Goal: Find specific page/section: Find specific page/section

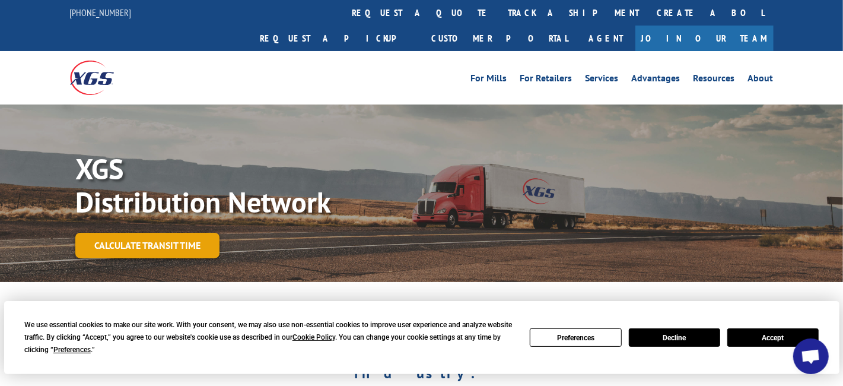
click at [173, 233] on link "Calculate transit time" at bounding box center [147, 246] width 144 height 26
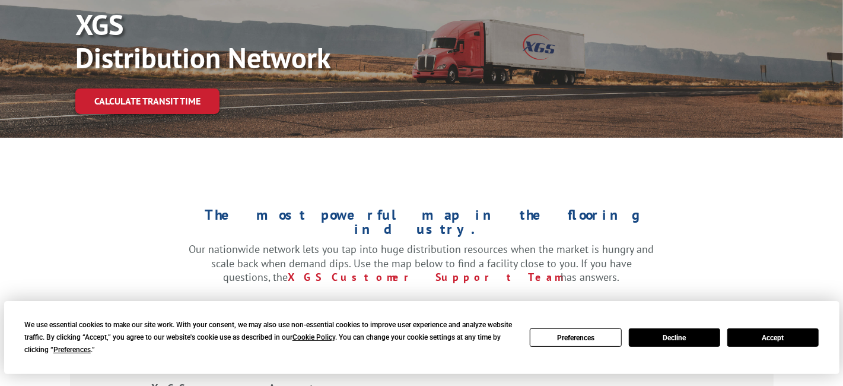
scroll to position [237, 0]
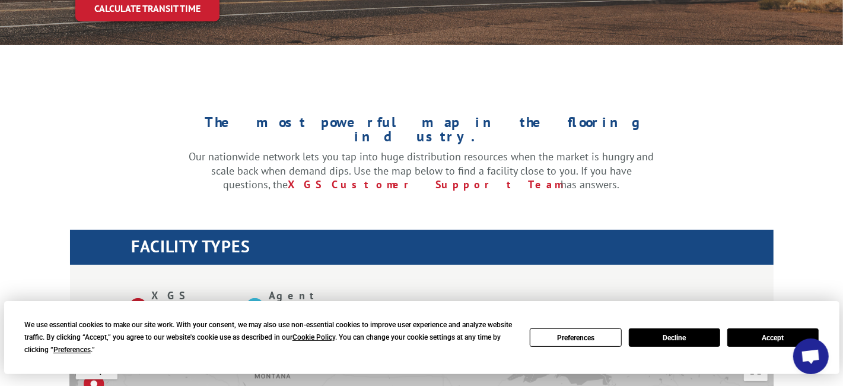
click at [756, 340] on button "Accept" at bounding box center [773, 337] width 91 height 18
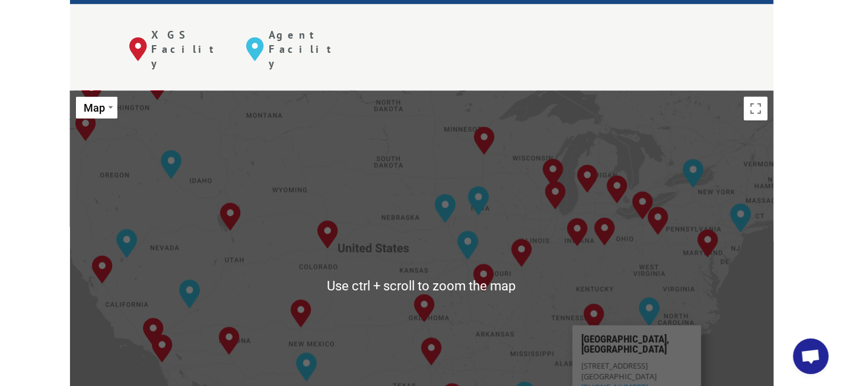
scroll to position [474, 0]
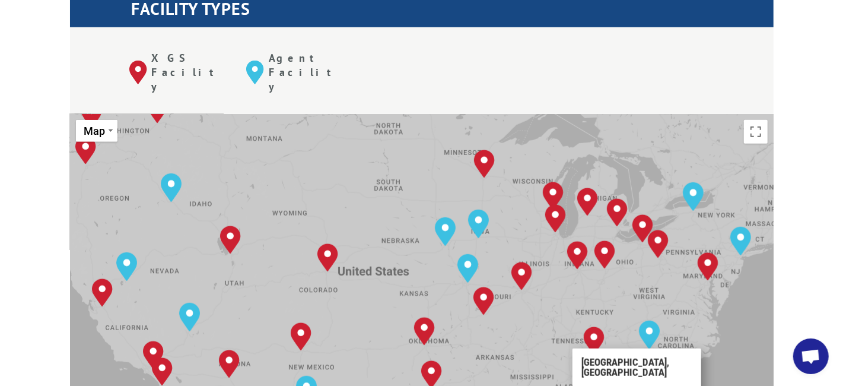
click at [676, 264] on div "[GEOGRAPHIC_DATA], [GEOGRAPHIC_DATA] [GEOGRAPHIC_DATA], [GEOGRAPHIC_DATA] [GEOG…" at bounding box center [422, 309] width 704 height 391
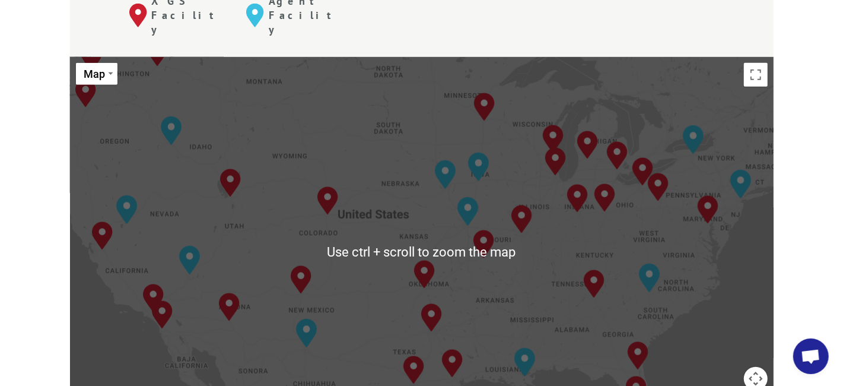
scroll to position [594, 0]
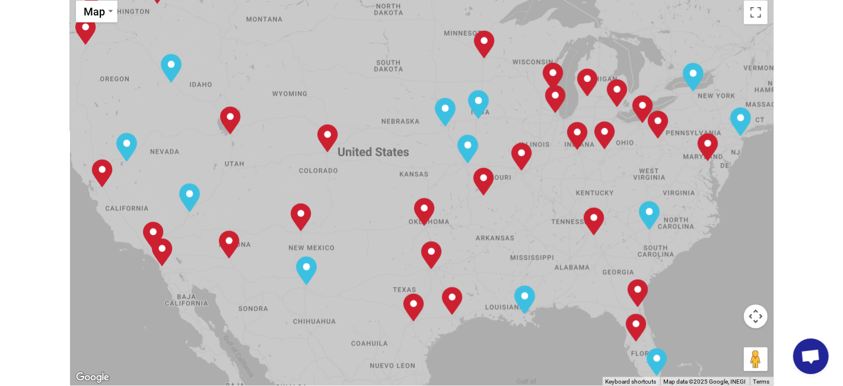
click at [762, 305] on button "Map camera controls" at bounding box center [756, 317] width 24 height 24
click at [759, 305] on button "Map camera controls" at bounding box center [756, 317] width 24 height 24
click at [727, 275] on button "Zoom in" at bounding box center [727, 287] width 24 height 24
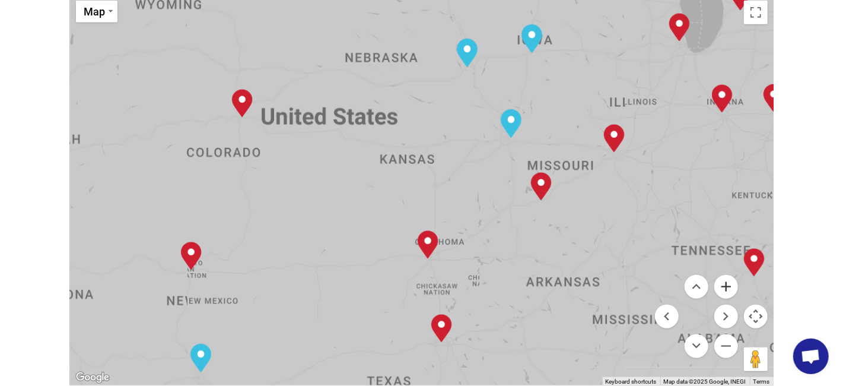
click at [727, 275] on button "Zoom in" at bounding box center [727, 287] width 24 height 24
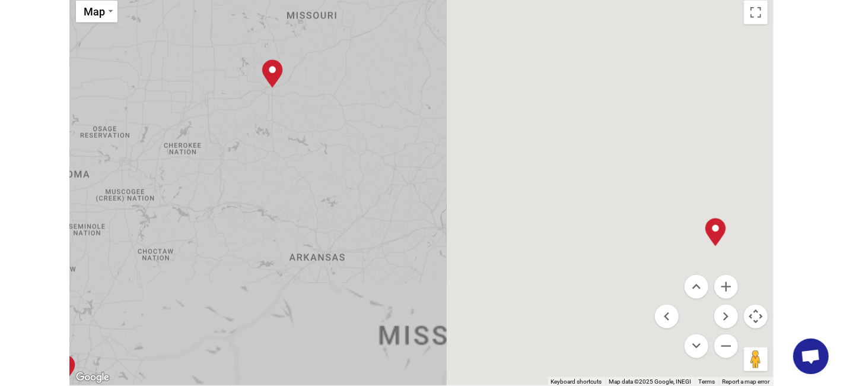
drag, startPoint x: 641, startPoint y: 164, endPoint x: 196, endPoint y: 2, distance: 473.8
click at [196, 2] on div "[GEOGRAPHIC_DATA], [GEOGRAPHIC_DATA] [GEOGRAPHIC_DATA], [GEOGRAPHIC_DATA] [GEOG…" at bounding box center [422, 190] width 704 height 391
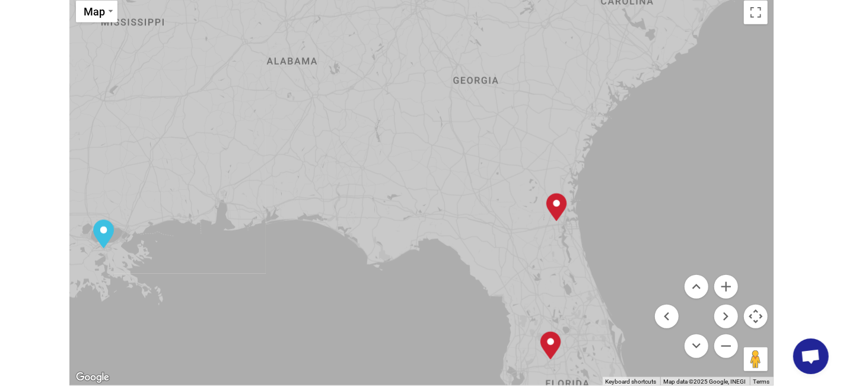
drag, startPoint x: 404, startPoint y: 117, endPoint x: 231, endPoint y: -36, distance: 230.4
click at [231, 0] on html "For [PERSON_NAME], Manufacturers, & Importers For Retailers Independent Retaile…" at bounding box center [421, 331] width 843 height 1850
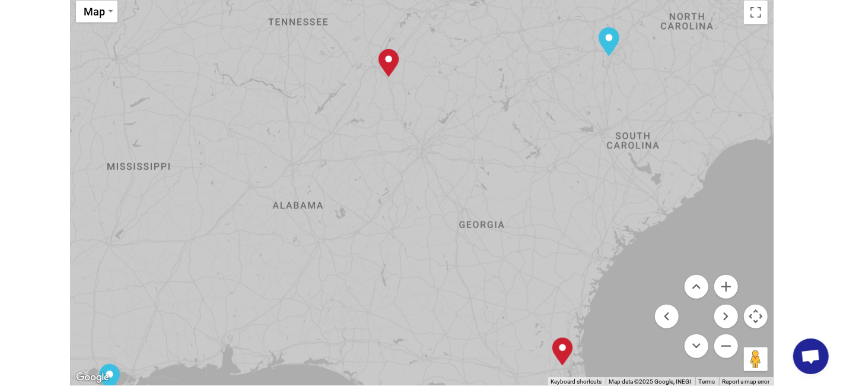
drag, startPoint x: 630, startPoint y: 131, endPoint x: 658, endPoint y: 283, distance: 153.8
click at [658, 283] on div "[GEOGRAPHIC_DATA], [GEOGRAPHIC_DATA] [GEOGRAPHIC_DATA], [GEOGRAPHIC_DATA] [GEOG…" at bounding box center [422, 190] width 704 height 391
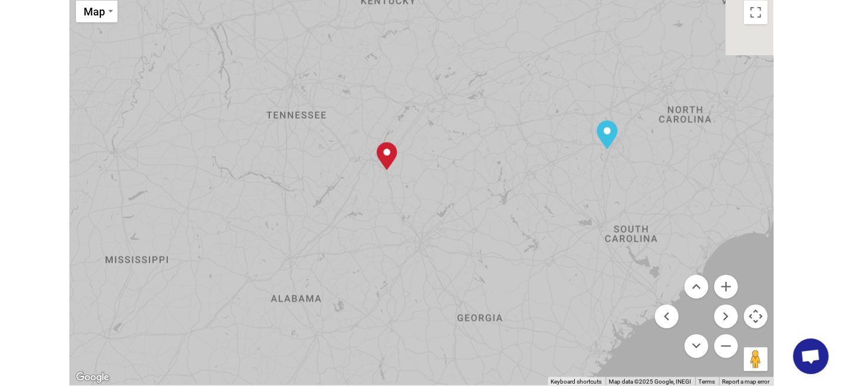
drag, startPoint x: 614, startPoint y: 176, endPoint x: 612, endPoint y: 296, distance: 119.3
click at [612, 296] on div "[GEOGRAPHIC_DATA], [GEOGRAPHIC_DATA] [GEOGRAPHIC_DATA], [GEOGRAPHIC_DATA] [GEOG…" at bounding box center [422, 190] width 704 height 391
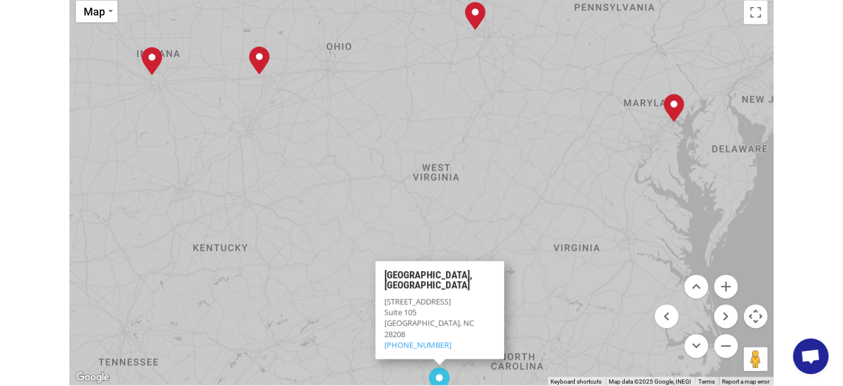
drag, startPoint x: 659, startPoint y: 90, endPoint x: 491, endPoint y: 312, distance: 278.3
click at [491, 312] on div "[GEOGRAPHIC_DATA], [GEOGRAPHIC_DATA] [GEOGRAPHIC_DATA], [GEOGRAPHIC_DATA] [GEOG…" at bounding box center [422, 190] width 704 height 391
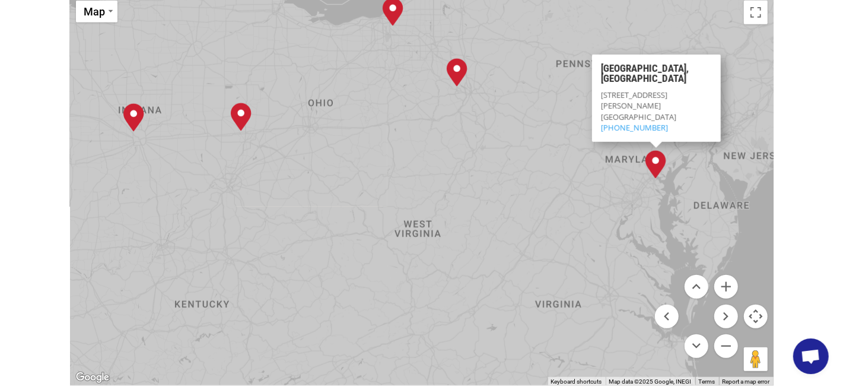
drag, startPoint x: 657, startPoint y: 92, endPoint x: 639, endPoint y: 150, distance: 60.3
click at [639, 150] on div "[GEOGRAPHIC_DATA], [GEOGRAPHIC_DATA] [GEOGRAPHIC_DATA], [GEOGRAPHIC_DATA] [GEOG…" at bounding box center [422, 190] width 704 height 391
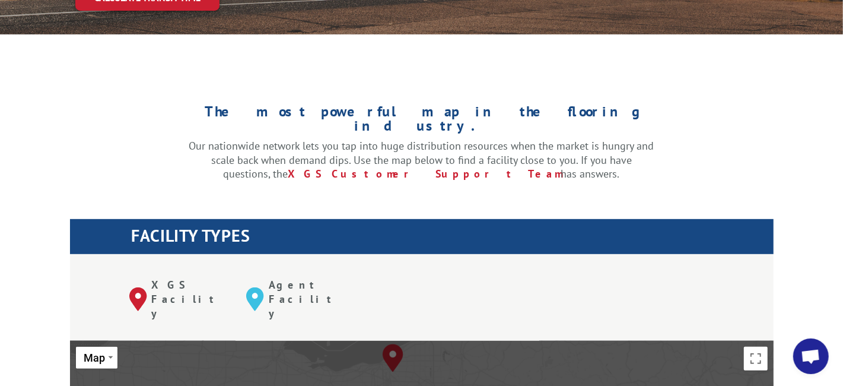
scroll to position [237, 0]
